Goal: Register for event/course

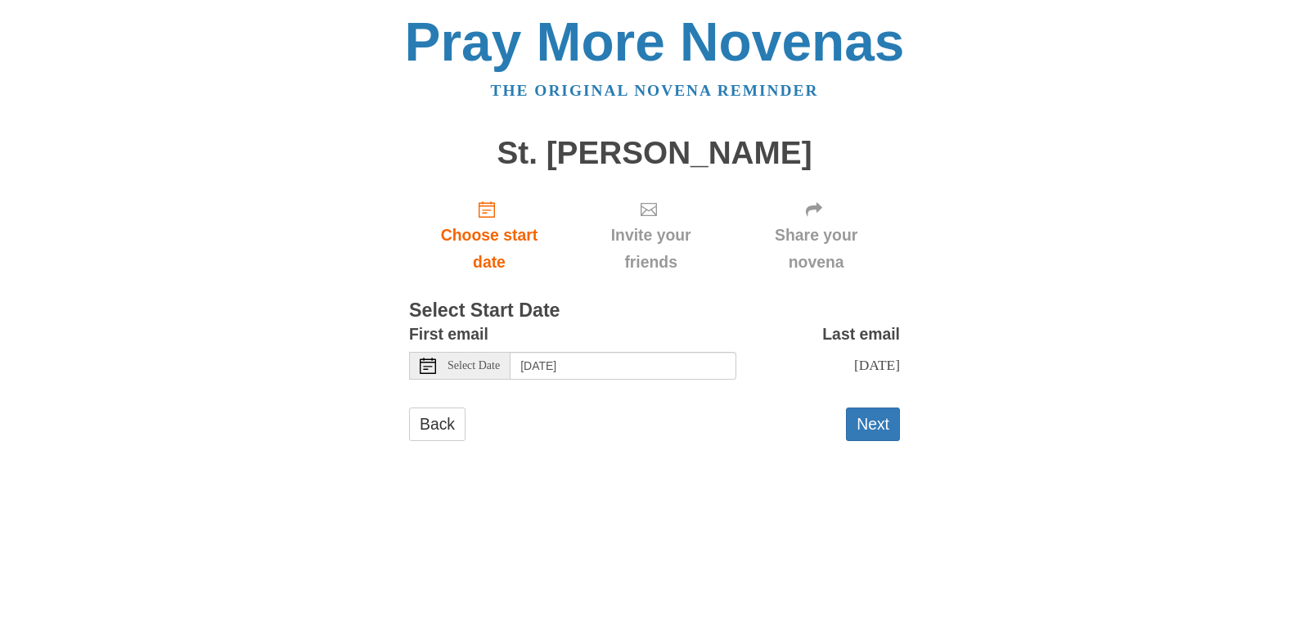
click at [490, 372] on div "Select Date" at bounding box center [459, 366] width 101 height 28
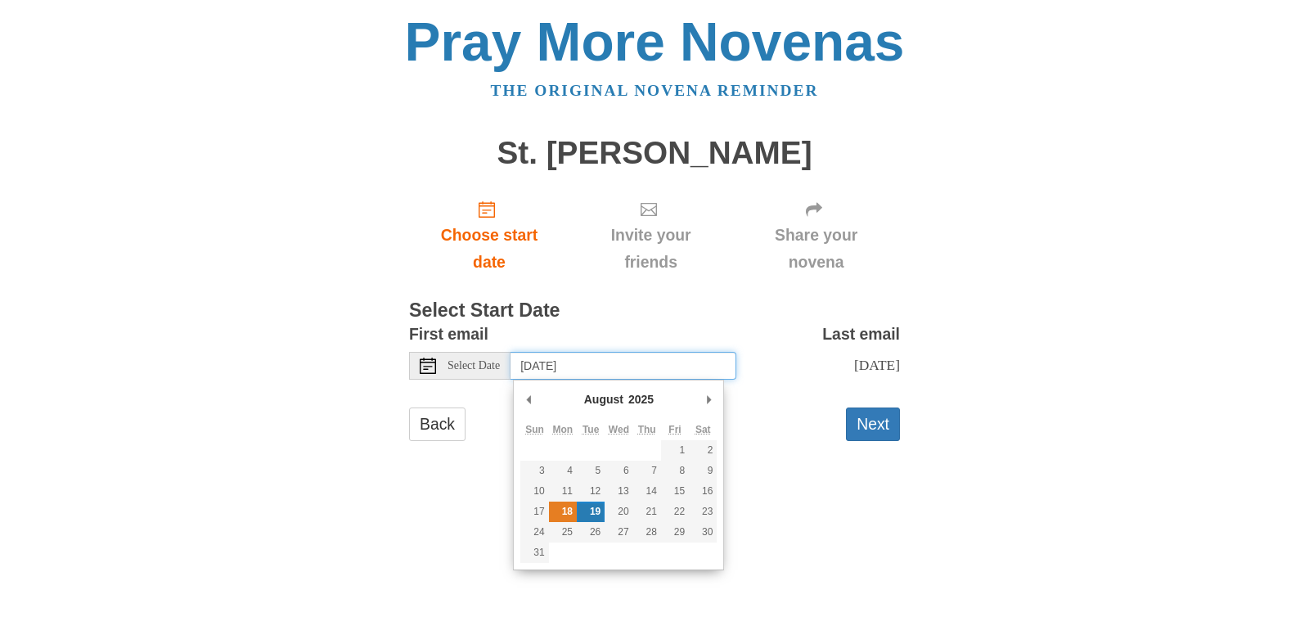
type input "[DATE]"
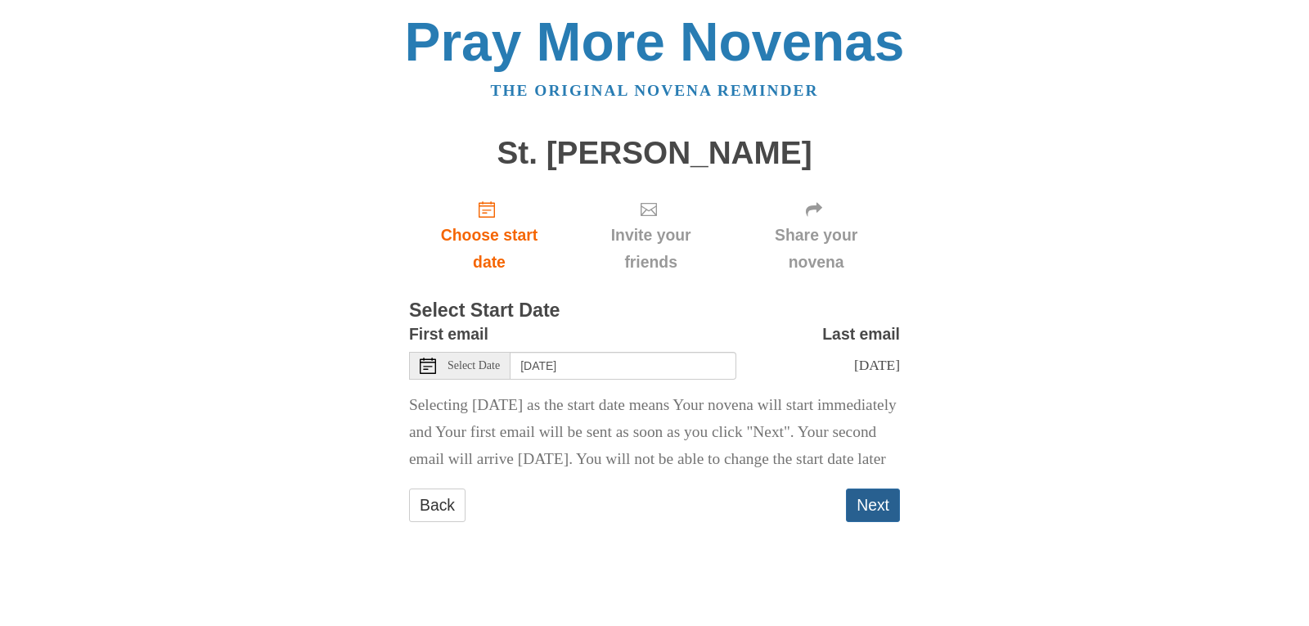
click at [885, 522] on button "Next" at bounding box center [873, 505] width 54 height 34
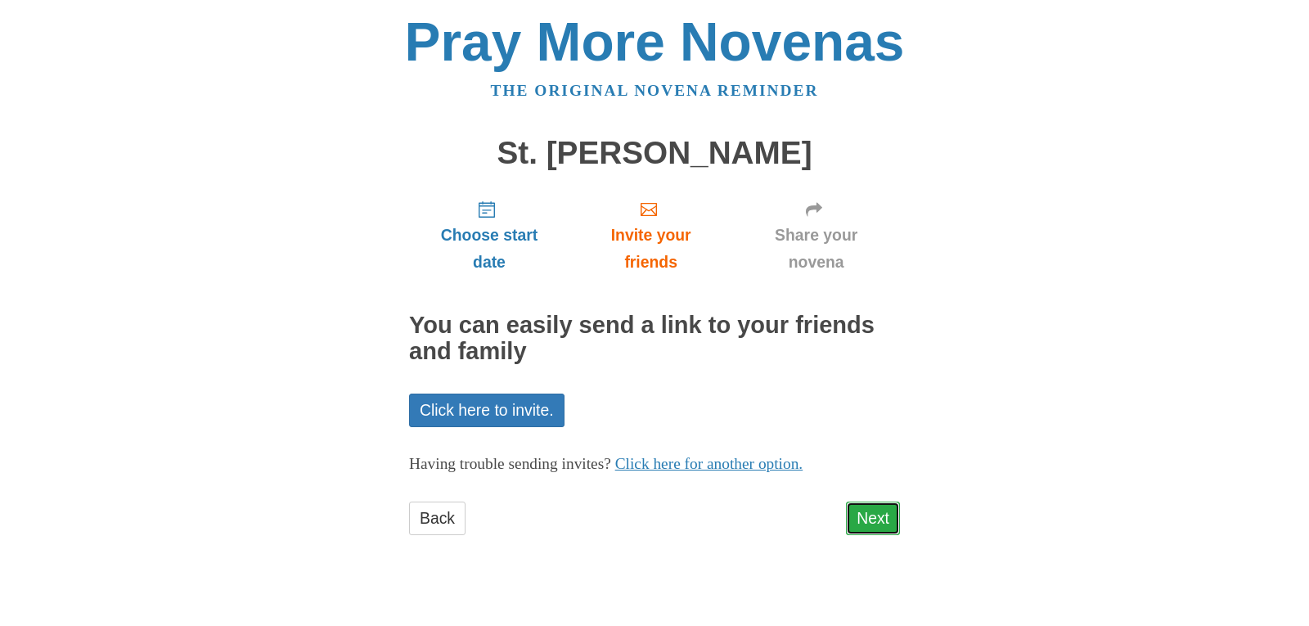
click at [875, 521] on link "Next" at bounding box center [873, 519] width 54 height 34
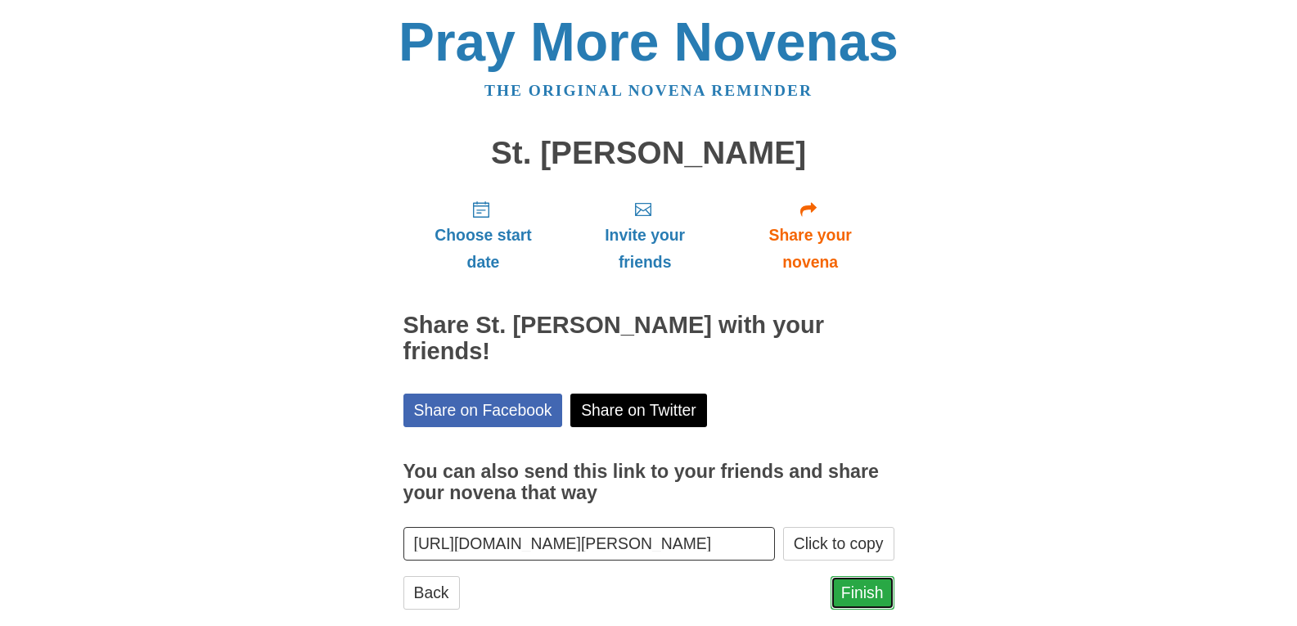
click at [875, 576] on link "Finish" at bounding box center [862, 593] width 64 height 34
